Goal: Find specific page/section: Find specific page/section

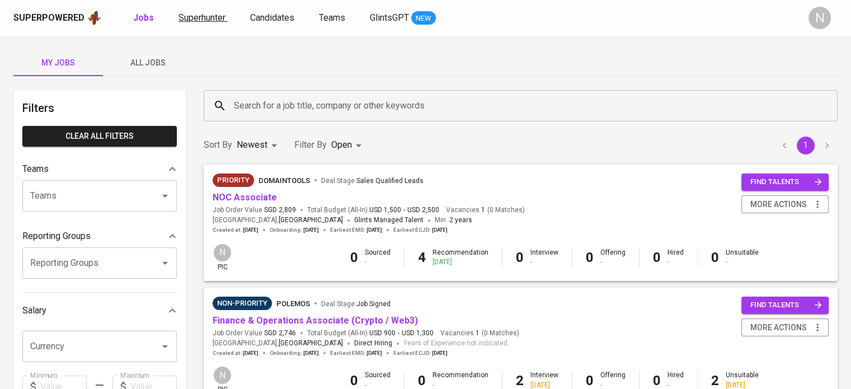
click at [206, 21] on span "Superhunter" at bounding box center [202, 17] width 47 height 11
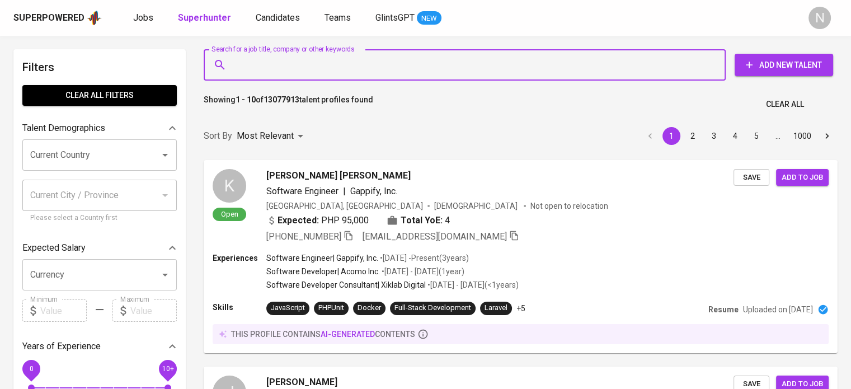
click at [344, 69] on input "Search for a job title, company or other keywords" at bounding box center [467, 64] width 473 height 21
paste input "[EMAIL_ADDRESS][DOMAIN_NAME]"
type input "[EMAIL_ADDRESS][DOMAIN_NAME]"
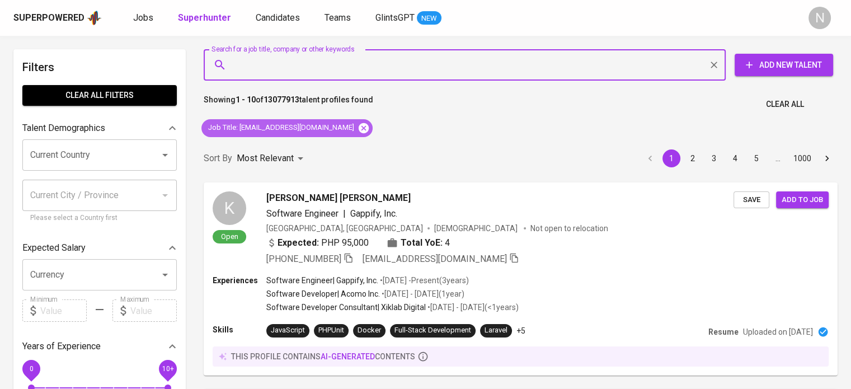
click at [359, 129] on icon at bounding box center [364, 128] width 10 height 10
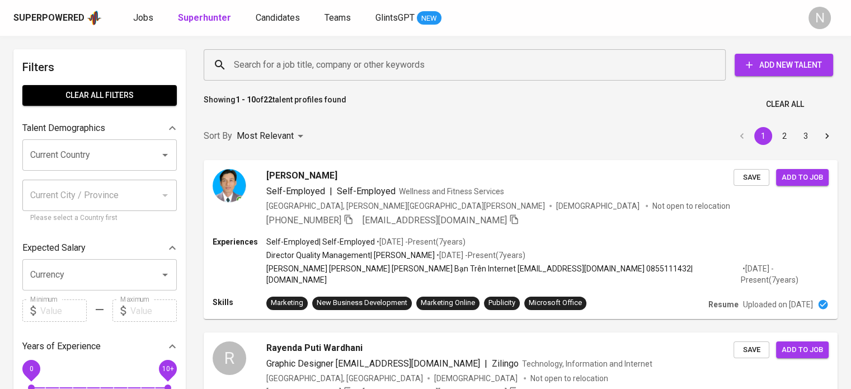
click at [264, 64] on input "Search for a job title, company or other keywords" at bounding box center [467, 64] width 473 height 21
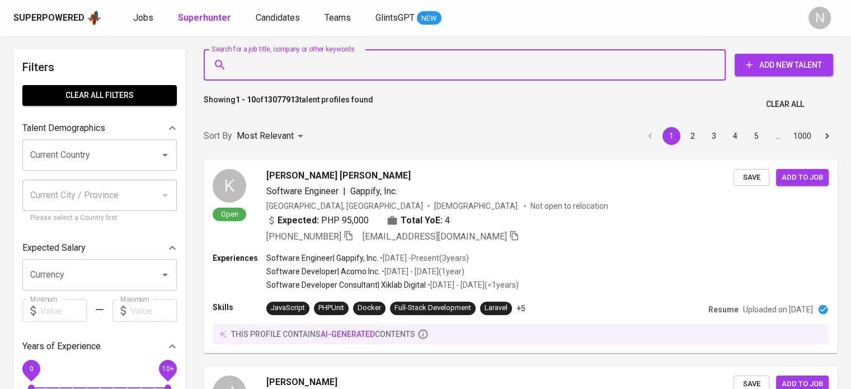
paste input "[EMAIL_ADDRESS][DOMAIN_NAME]"
type input "[EMAIL_ADDRESS][DOMAIN_NAME]"
